Goal: Transaction & Acquisition: Purchase product/service

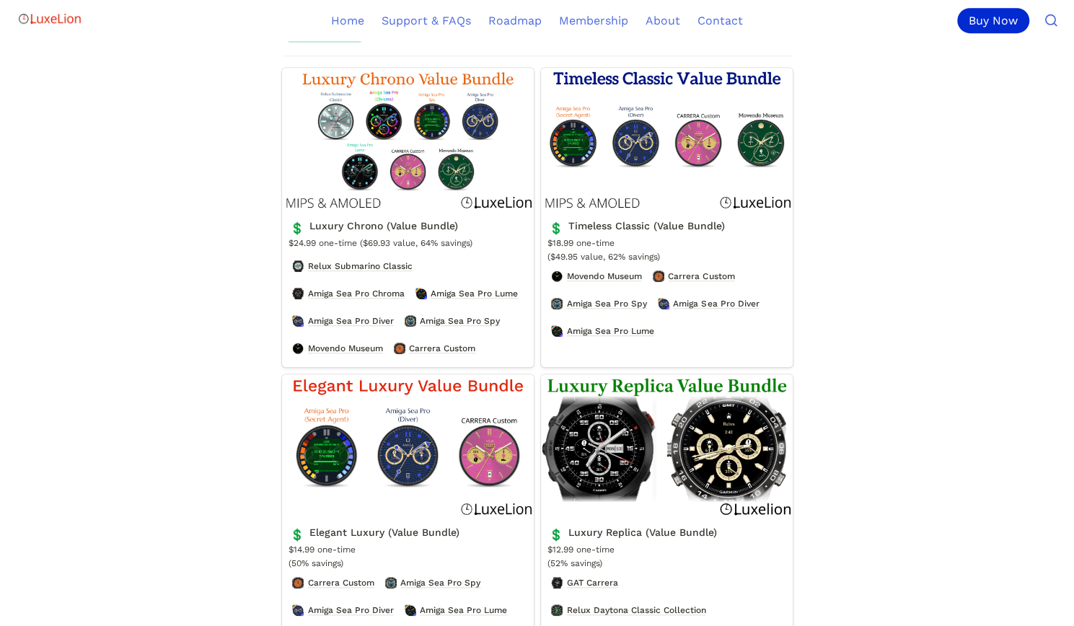
scroll to position [433, 0]
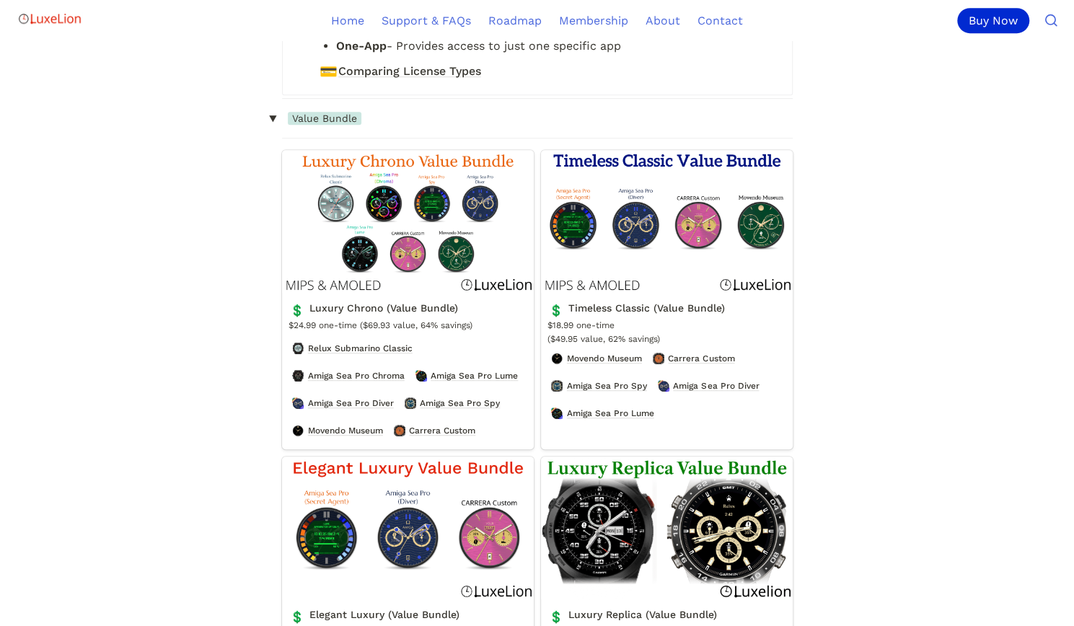
click at [427, 257] on link "Luxury Chrono (Value Bundle)" at bounding box center [408, 299] width 252 height 299
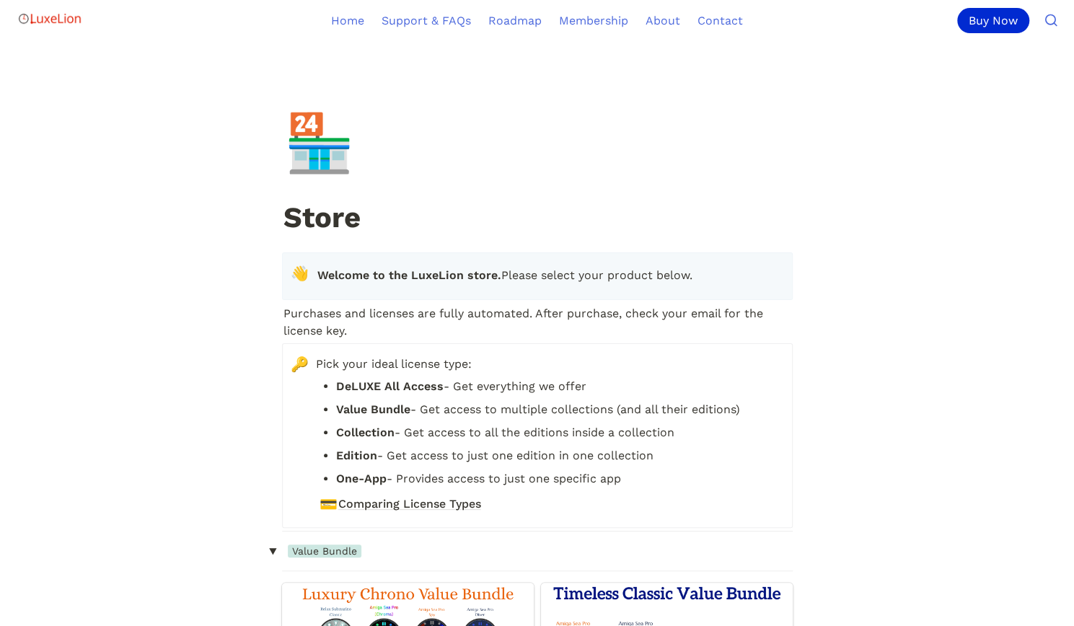
scroll to position [433, 0]
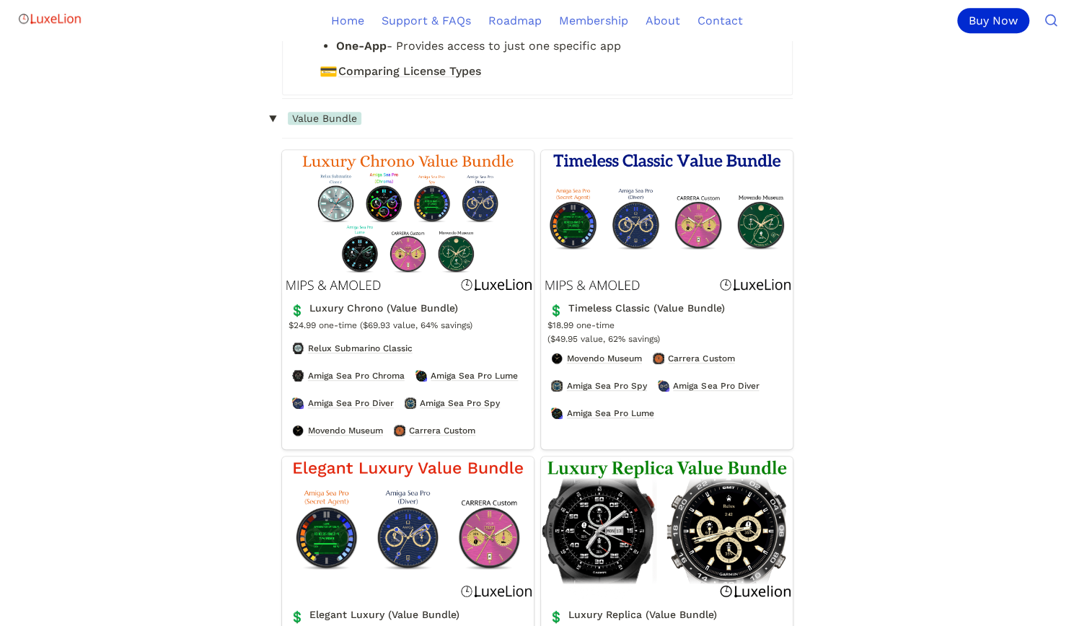
click at [652, 249] on link "Timeless Classic (Value Bundle)" at bounding box center [667, 299] width 252 height 299
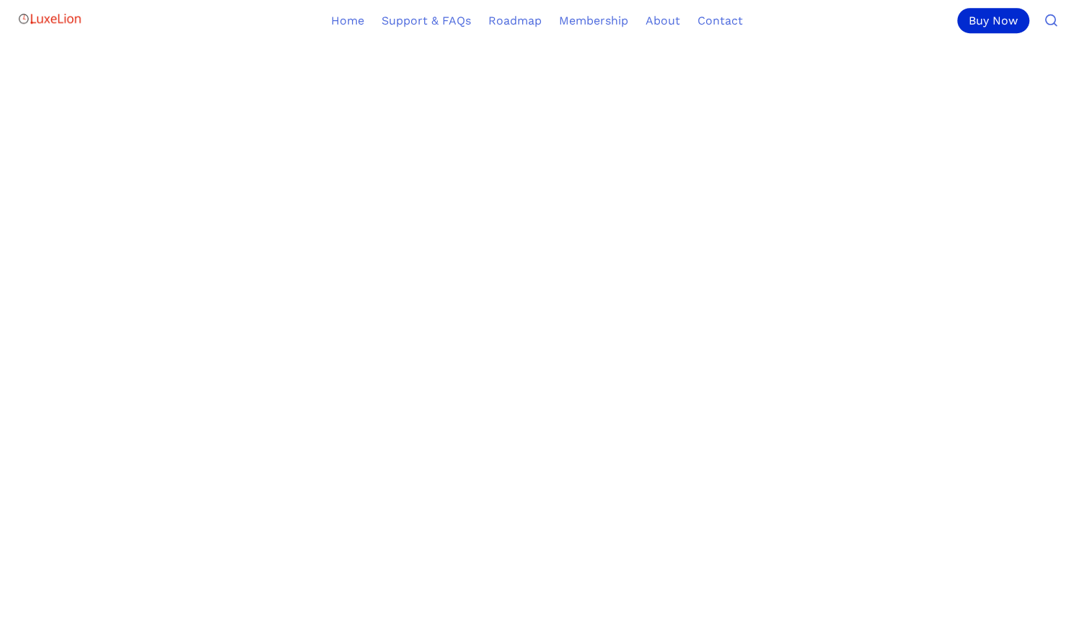
scroll to position [505, 0]
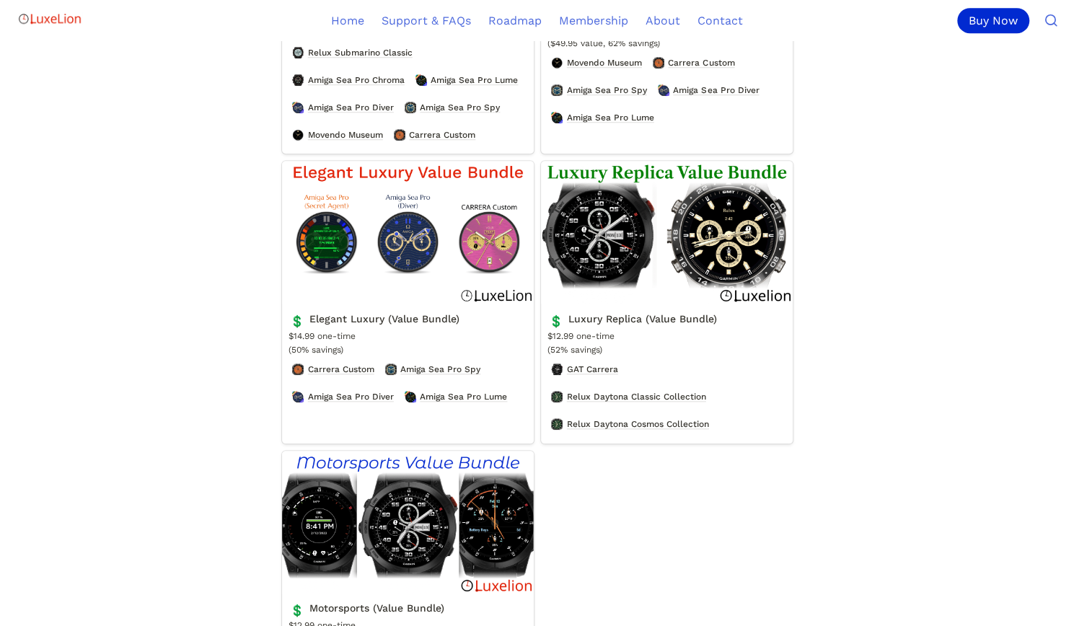
scroll to position [721, 0]
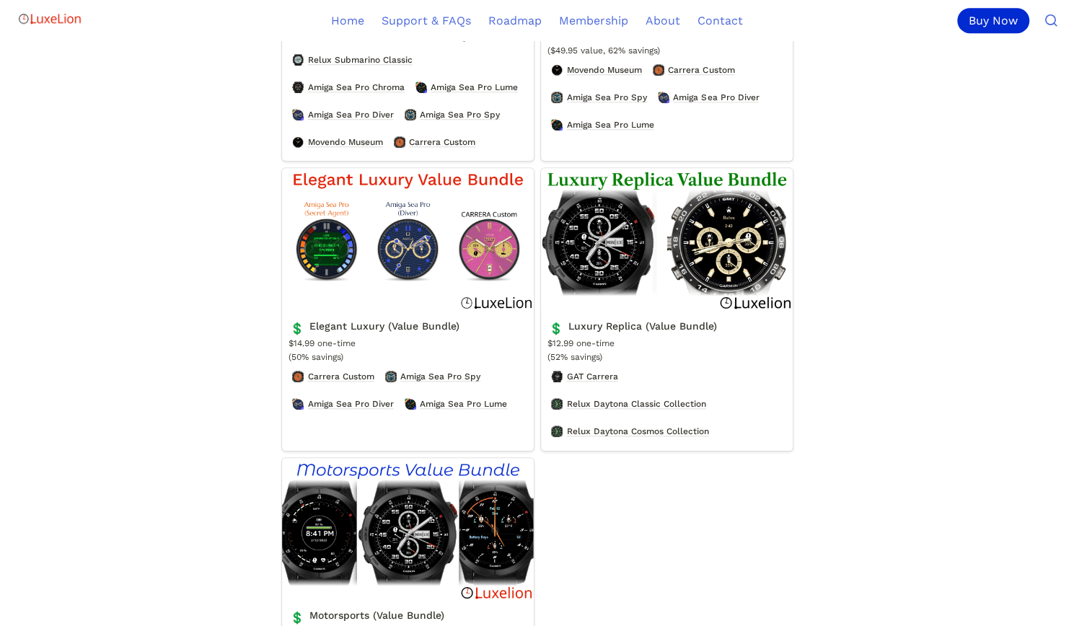
click at [661, 295] on link "Luxury Replica (Value Bundle)" at bounding box center [667, 309] width 252 height 283
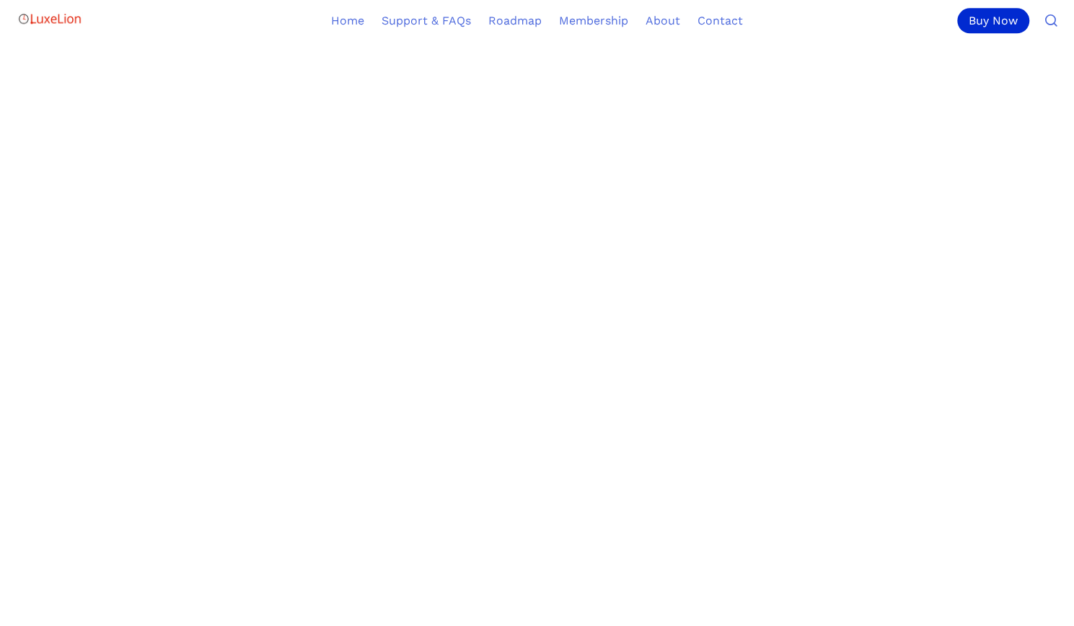
scroll to position [938, 0]
click at [827, 407] on article "Collections Included GAT Carrera Relux Daytona Classic Collection Relux Daytona…" at bounding box center [537, 98] width 649 height 1410
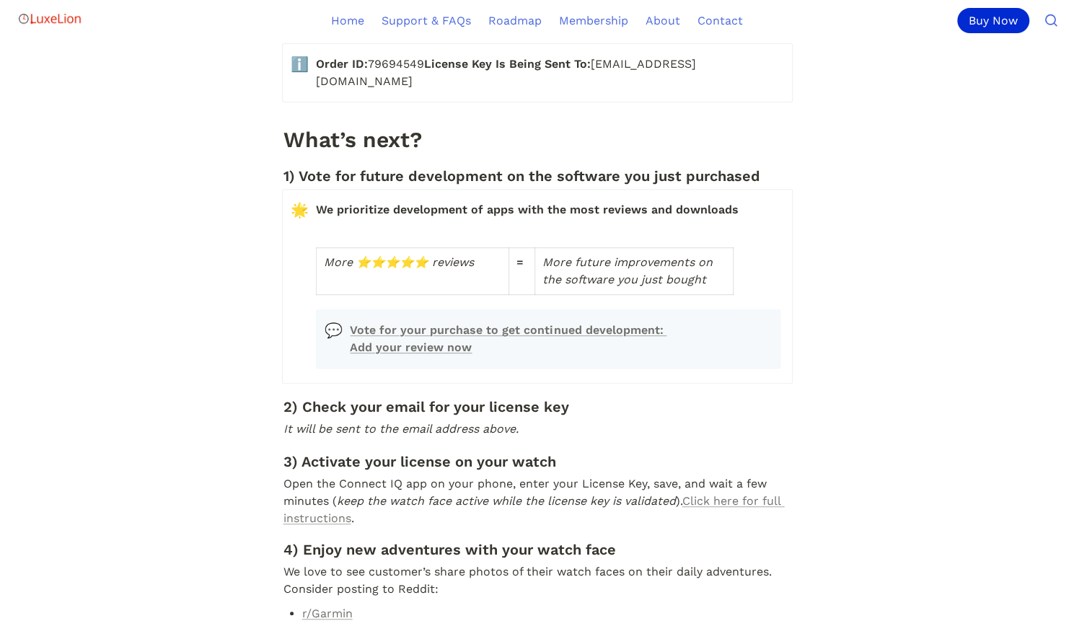
scroll to position [505, 0]
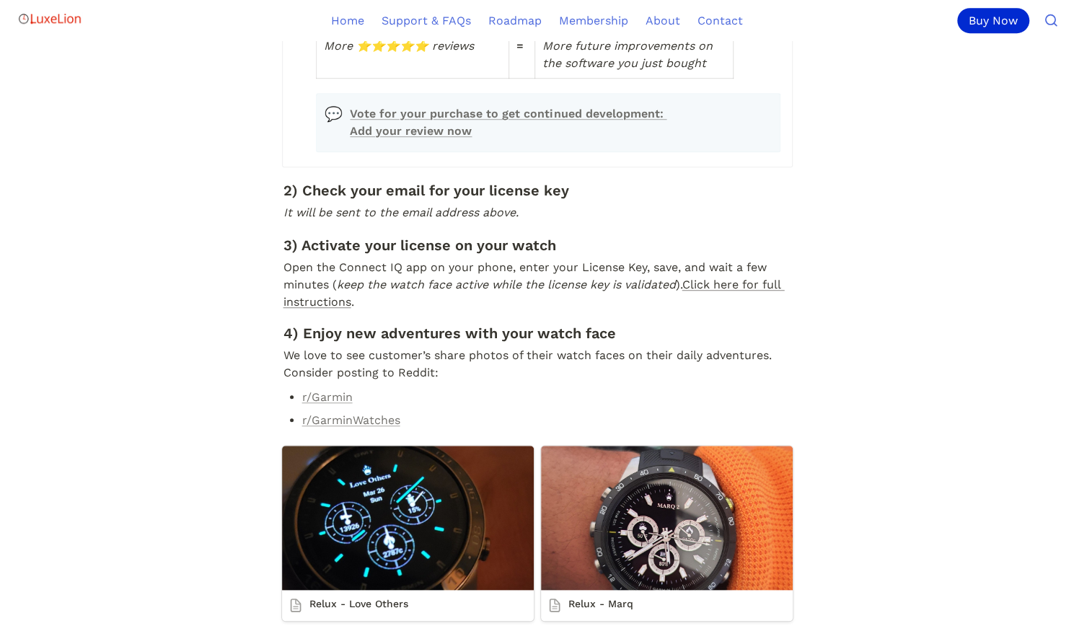
click at [751, 309] on link "Click here for full instructions" at bounding box center [533, 293] width 501 height 31
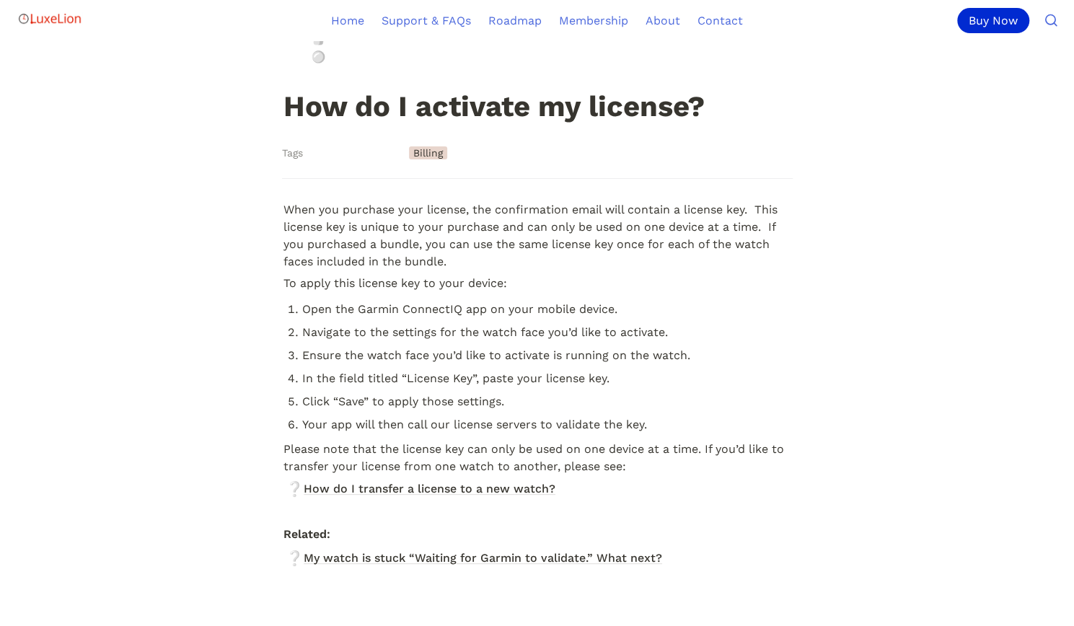
scroll to position [144, 0]
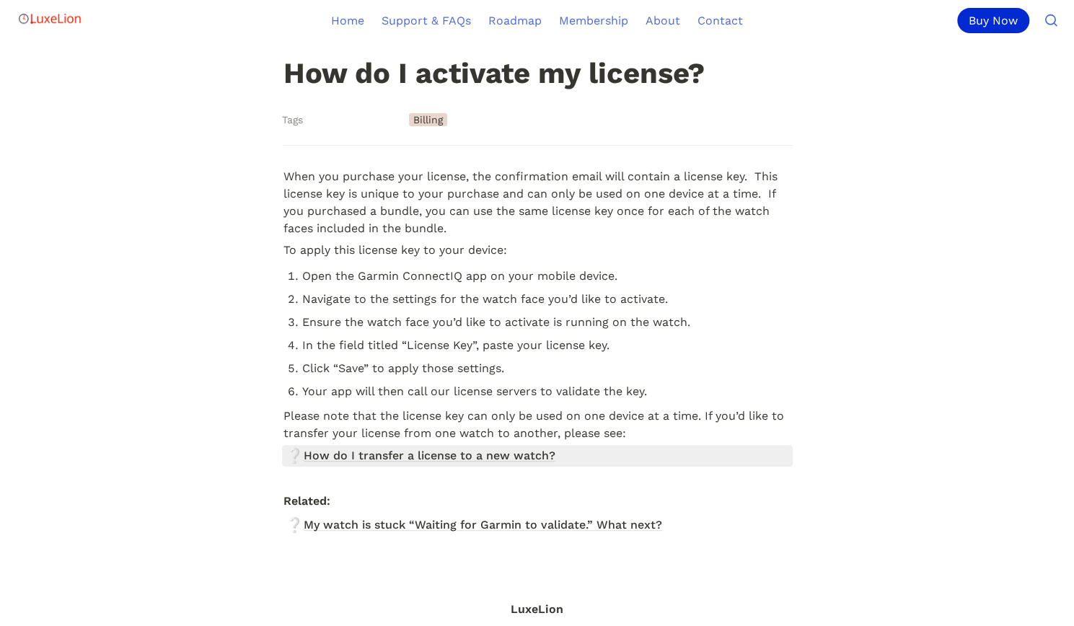
click at [407, 460] on span "How do I transfer a license to a new watch?" at bounding box center [430, 455] width 252 height 17
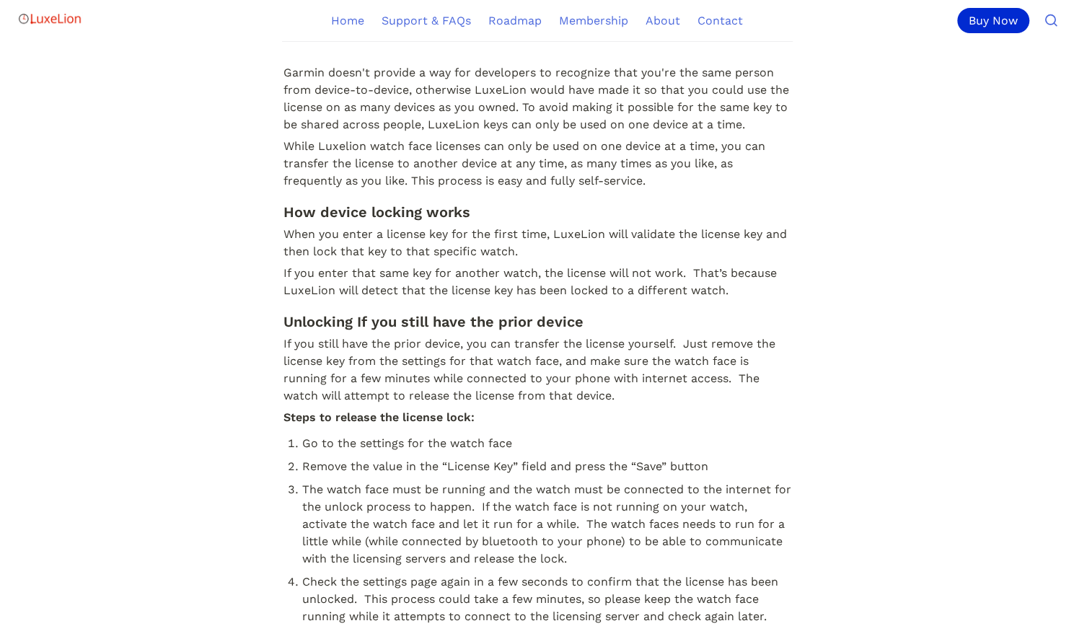
scroll to position [82, 0]
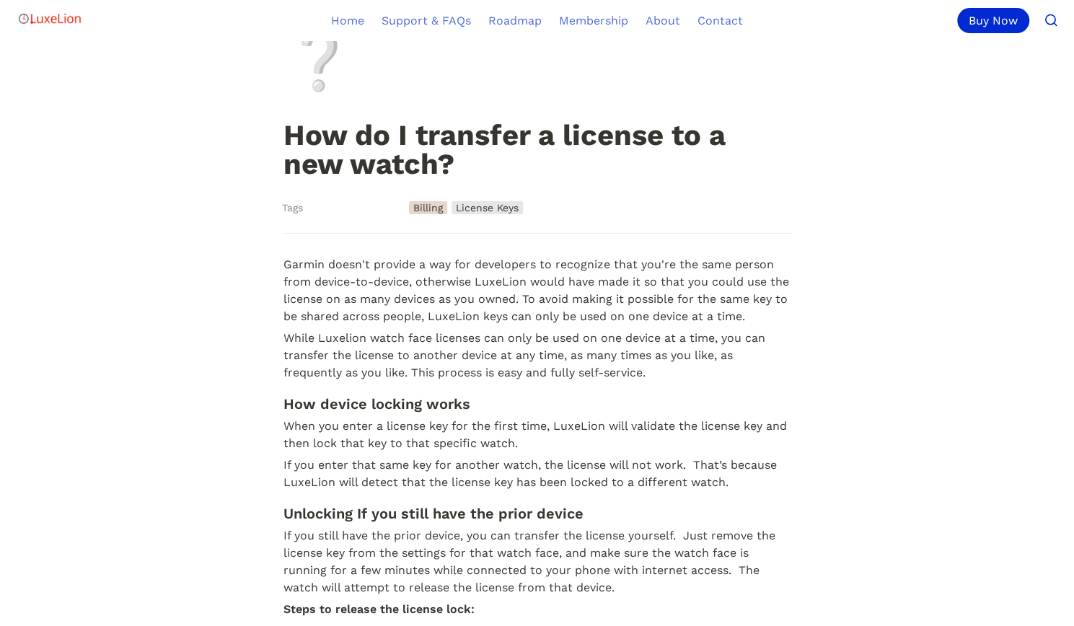
click at [1055, 25] on icon "Main" at bounding box center [1055, 24] width 3 height 3
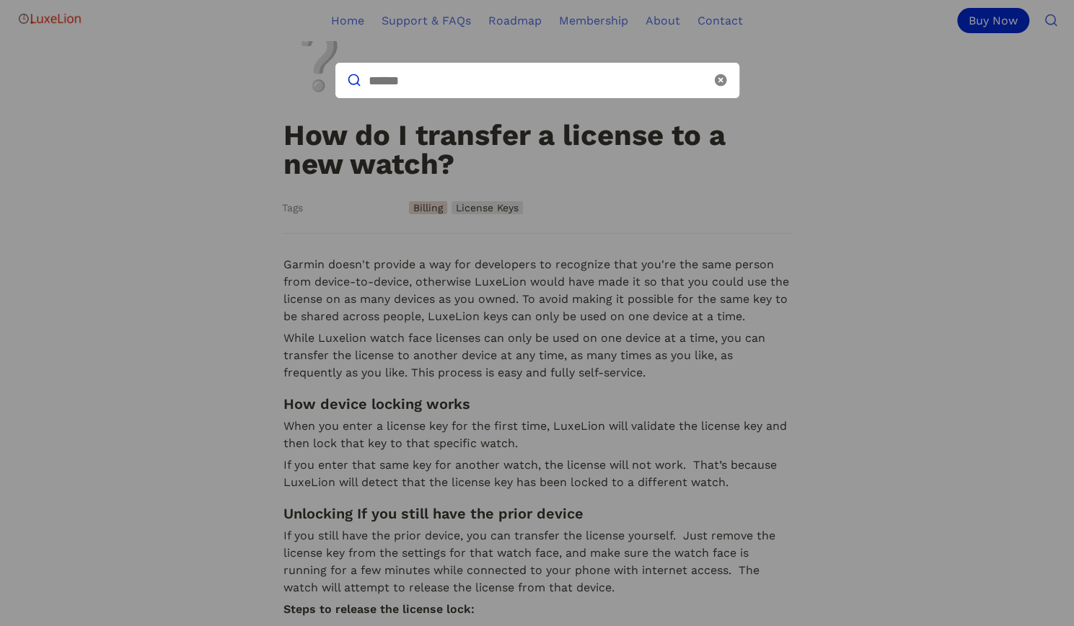
click at [723, 77] on icon at bounding box center [720, 80] width 12 height 12
click at [715, 79] on icon at bounding box center [720, 80] width 12 height 12
click at [720, 81] on icon at bounding box center [720, 80] width 14 height 14
click at [841, 108] on div at bounding box center [537, 313] width 1074 height 626
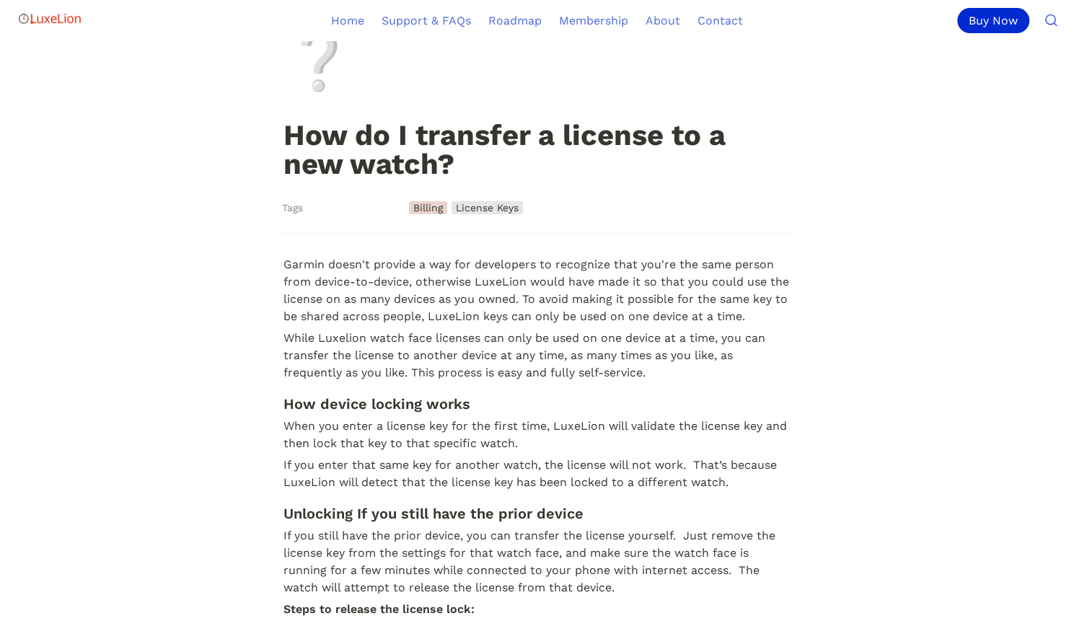
drag, startPoint x: 837, startPoint y: 122, endPoint x: 940, endPoint y: 75, distance: 113.9
click at [940, 75] on div "❔ How do I transfer a license to a new watch?" at bounding box center [537, 70] width 1074 height 225
click at [1002, 120] on div "❔ How do I transfer a license to a new watch?" at bounding box center [537, 70] width 1074 height 225
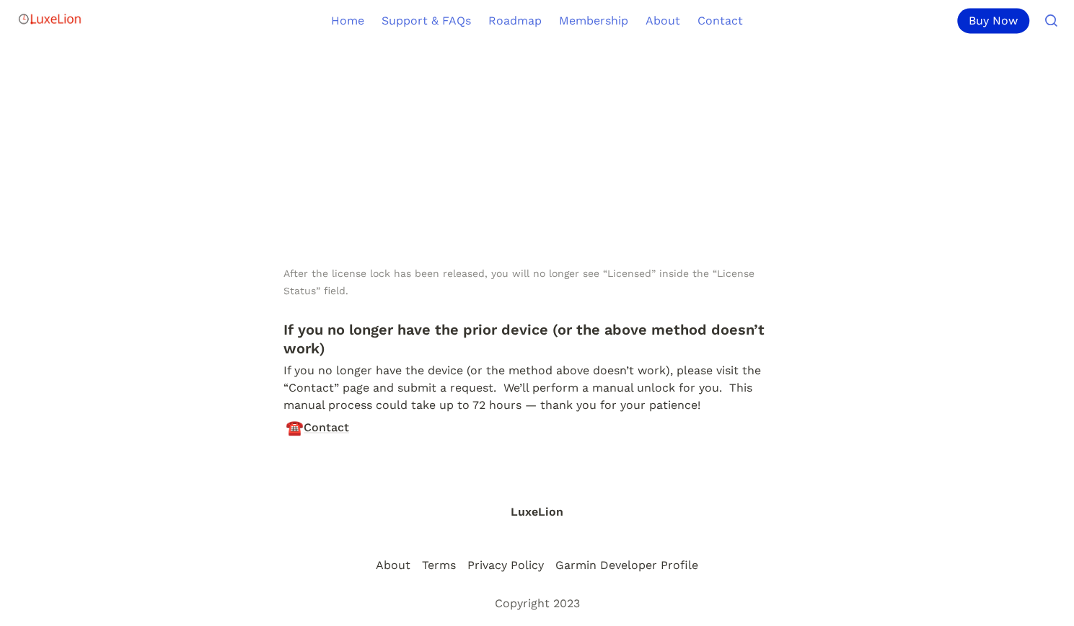
scroll to position [1370, 0]
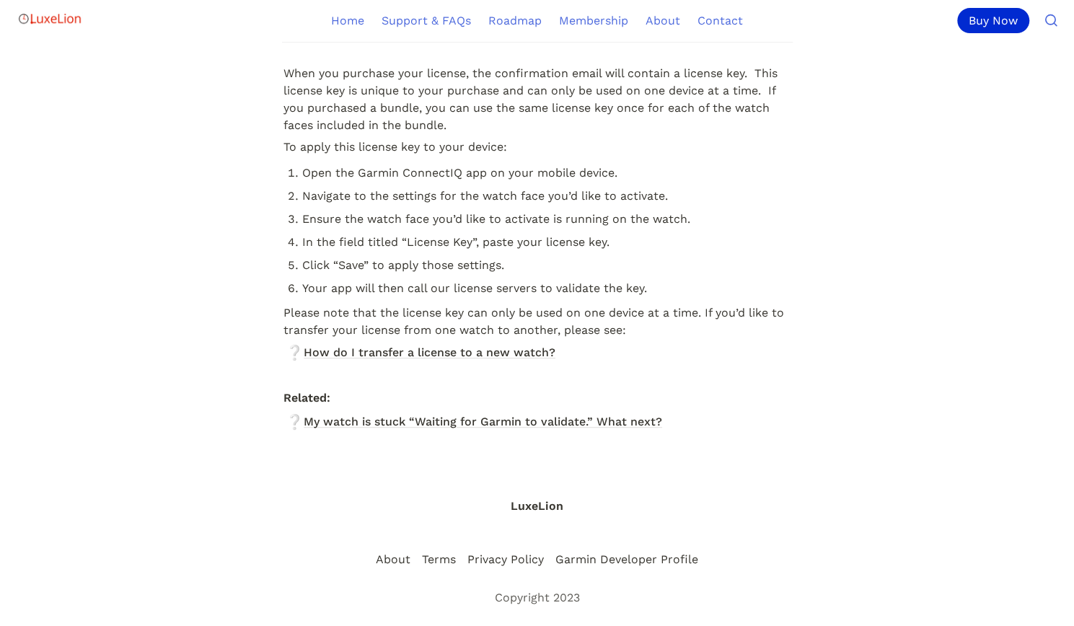
scroll to position [260, 0]
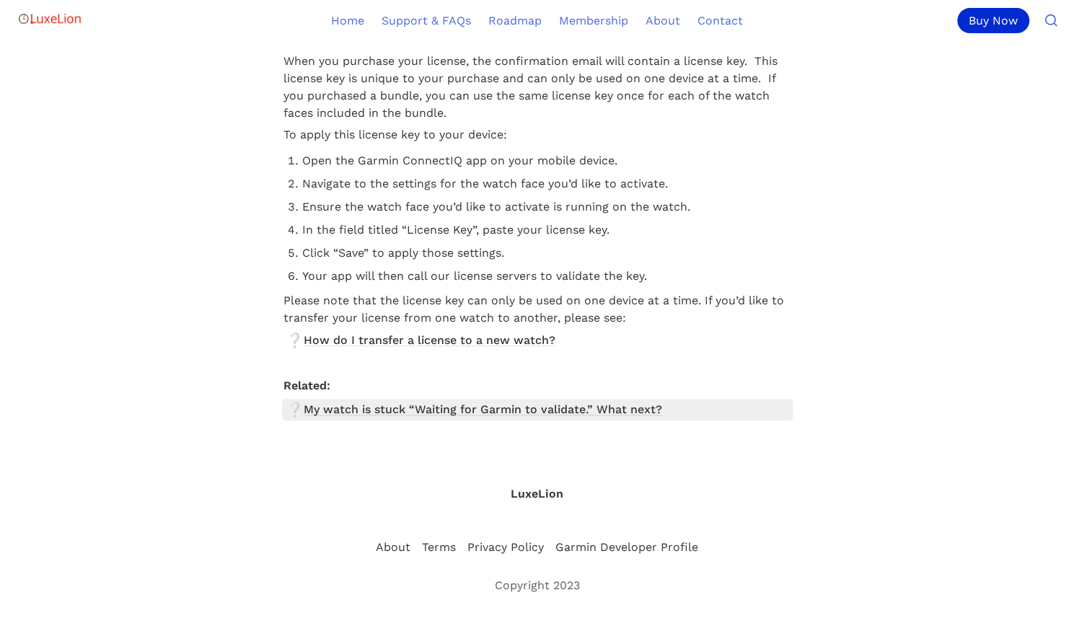
click at [528, 414] on span "My watch is stuck “Waiting for Garmin to validate.” What next?" at bounding box center [483, 409] width 358 height 17
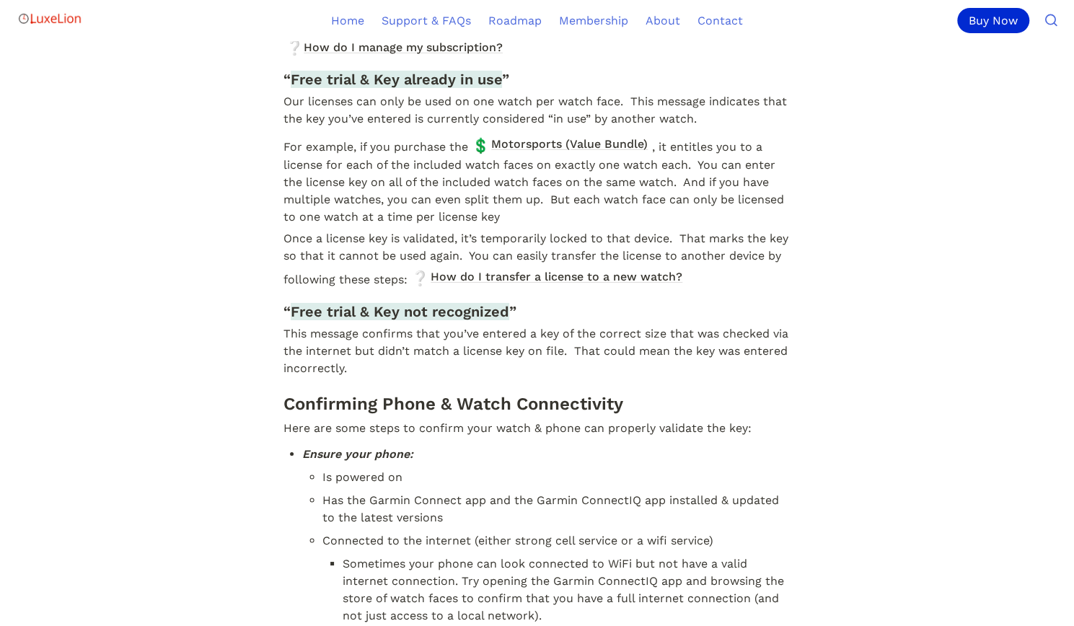
scroll to position [3430, 0]
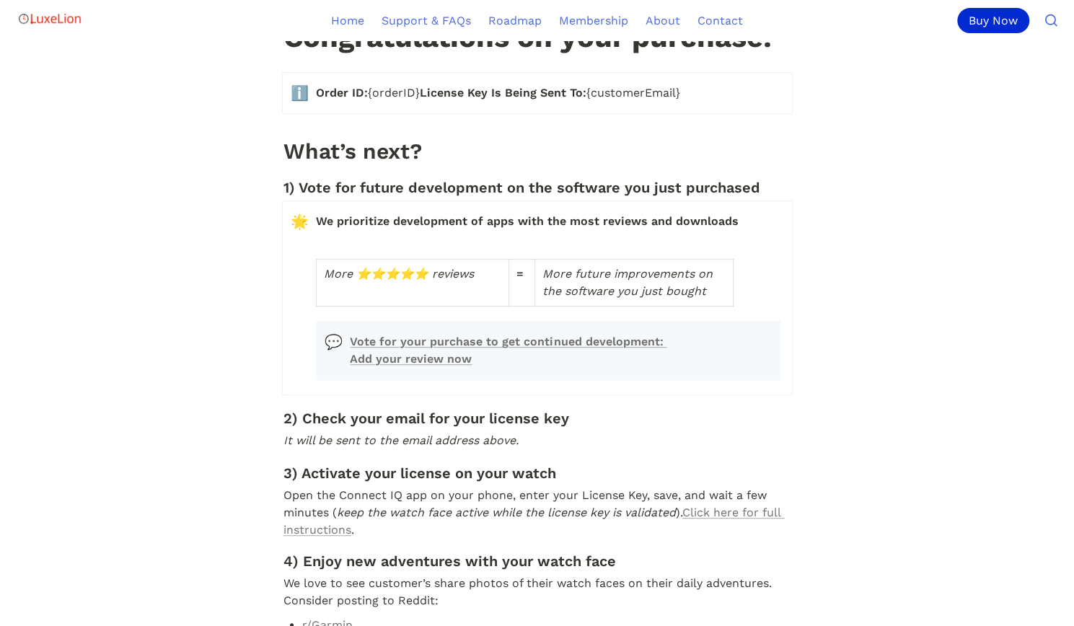
scroll to position [505, 0]
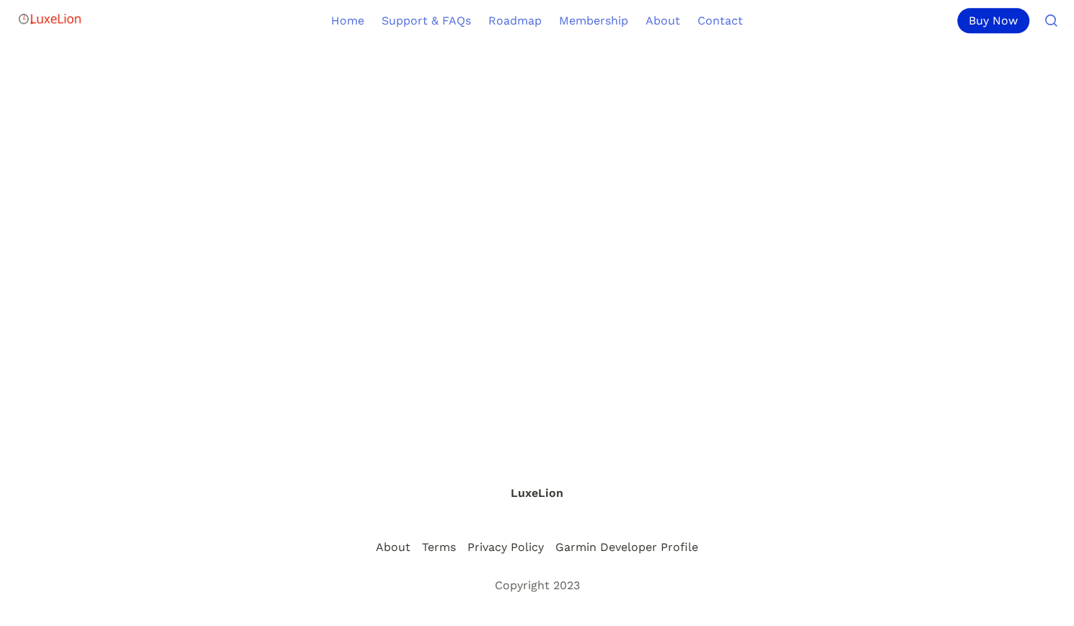
scroll to position [1064, 0]
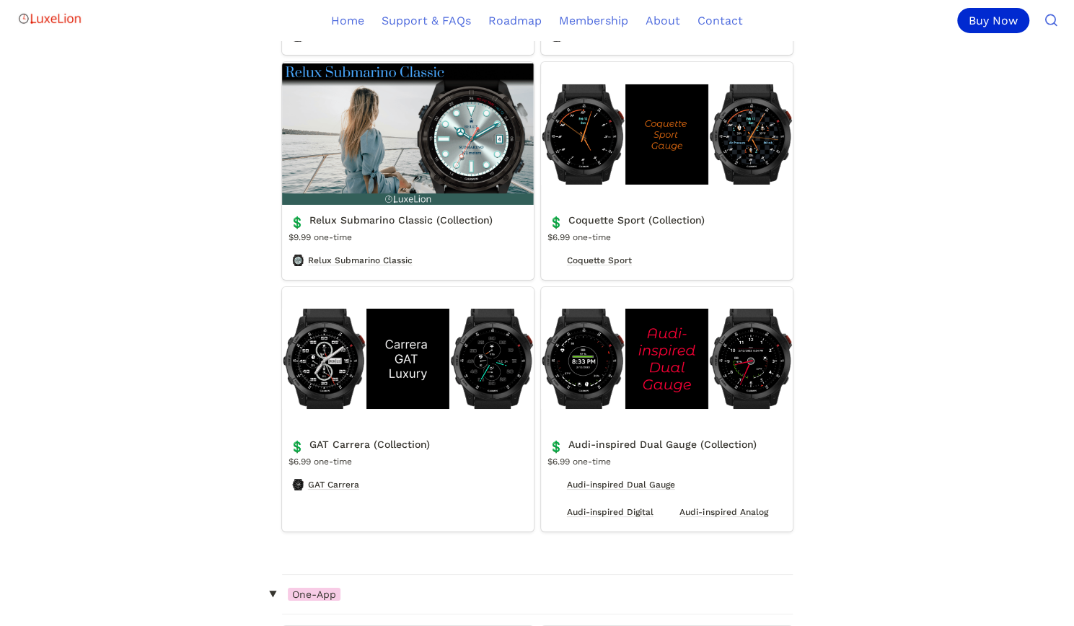
scroll to position [2957, 0]
